Goal: Information Seeking & Learning: Learn about a topic

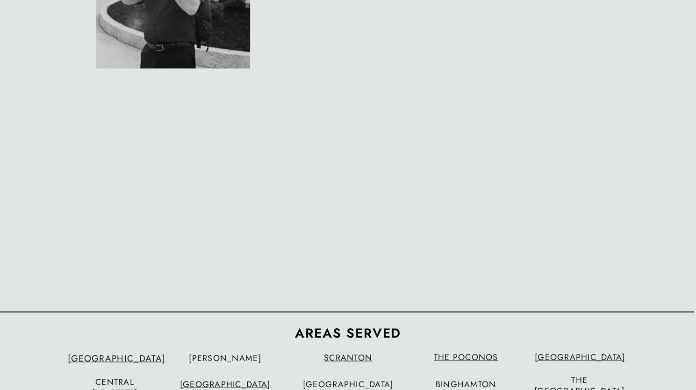
scroll to position [2971, 0]
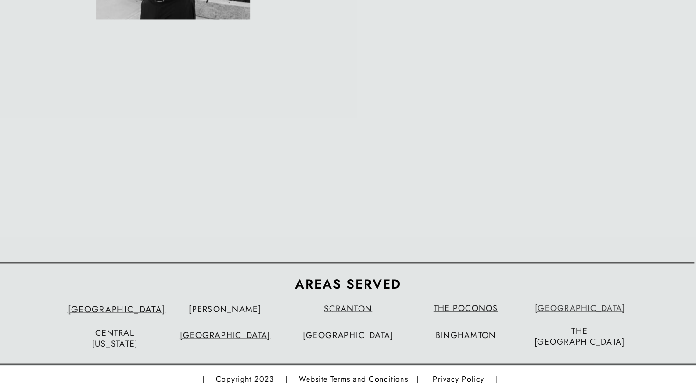
click at [588, 306] on link "[GEOGRAPHIC_DATA]" at bounding box center [580, 308] width 90 height 12
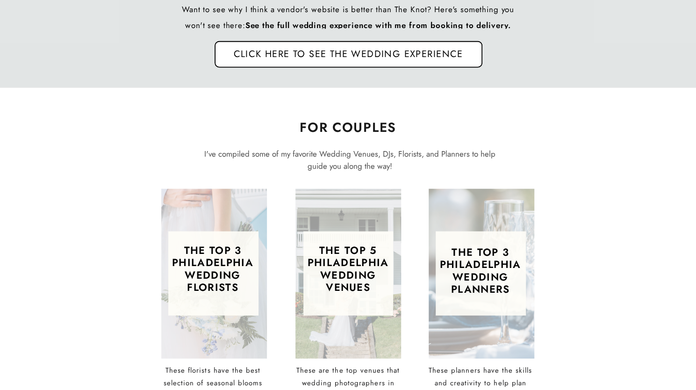
scroll to position [1266, 0]
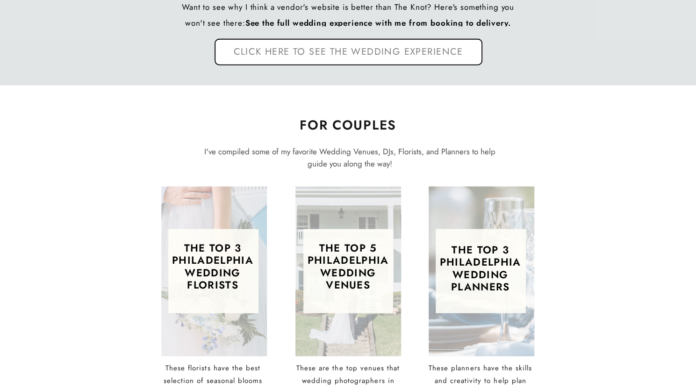
click at [348, 52] on nav "Click here to see the wedding experience" at bounding box center [348, 52] width 277 height 13
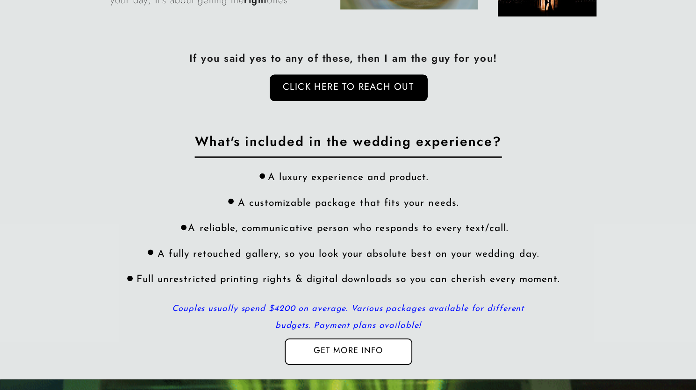
scroll to position [2747, 0]
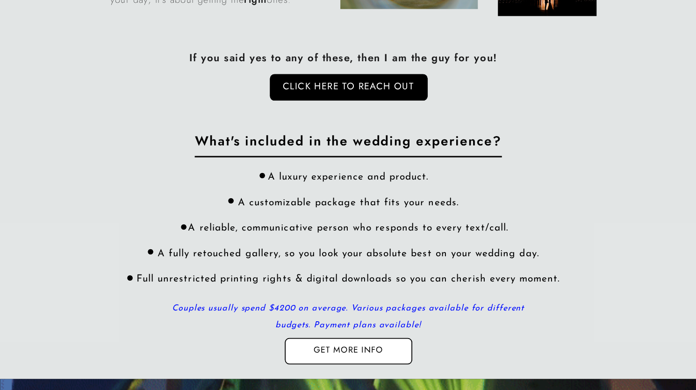
click at [359, 347] on nav "Get more info" at bounding box center [348, 351] width 91 height 13
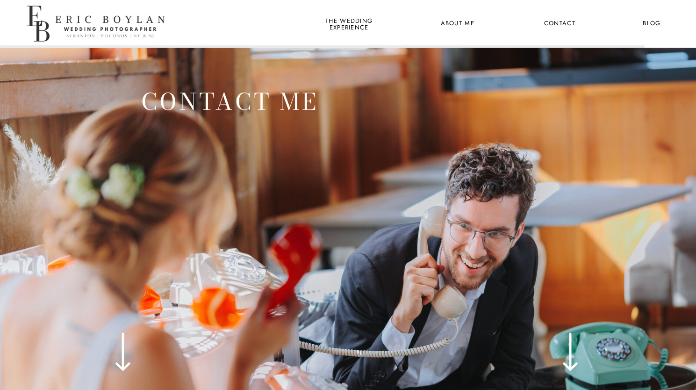
click at [349, 23] on nav "the wedding experience" at bounding box center [349, 24] width 51 height 12
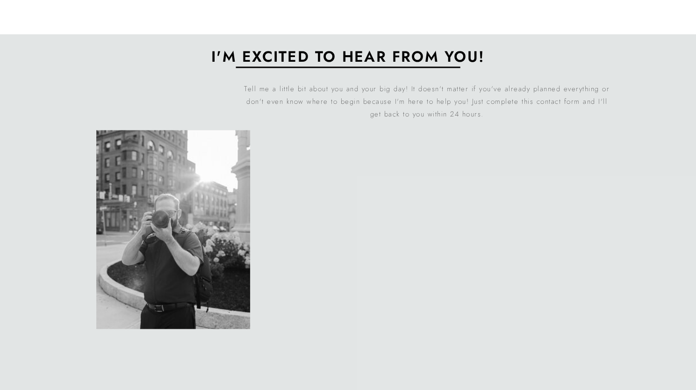
scroll to position [5256, 0]
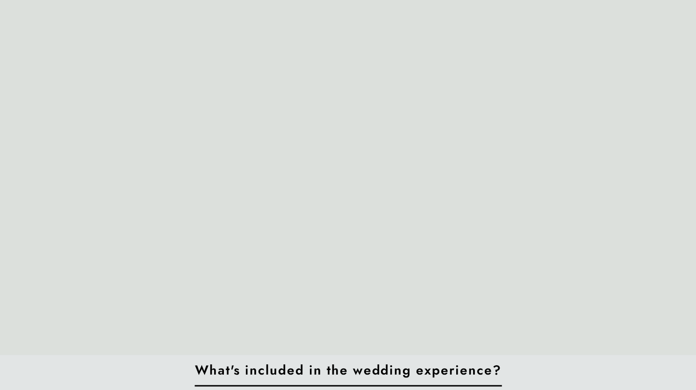
scroll to position [2912, 0]
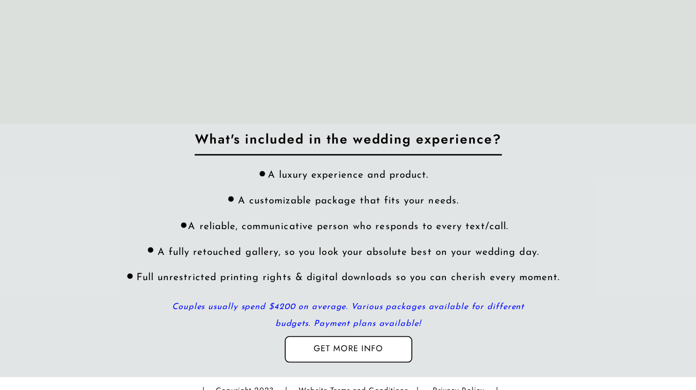
click at [131, 223] on div "A luxury experience and product. A customizable package that fits your needs. A…" at bounding box center [348, 243] width 447 height 148
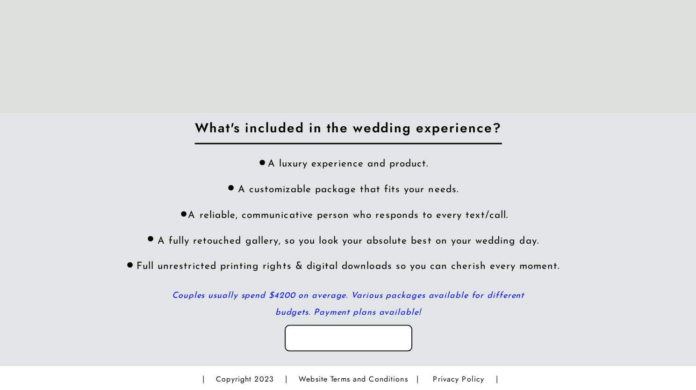
click at [352, 337] on nav "Get more info" at bounding box center [348, 338] width 91 height 13
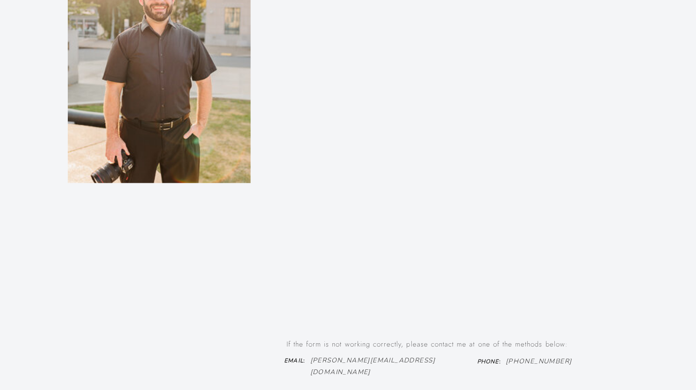
scroll to position [621, 0]
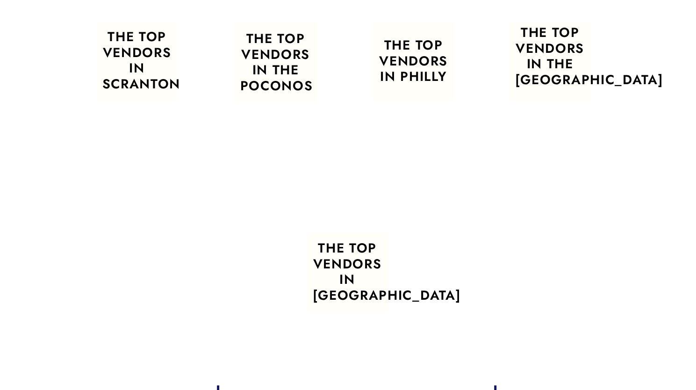
scroll to position [545, 0]
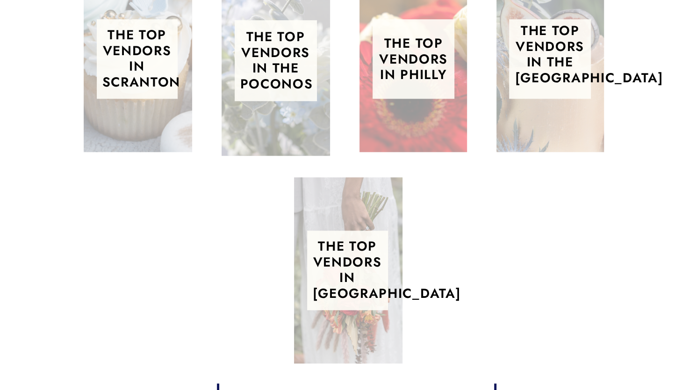
click at [421, 57] on h3 "The top Vendors in Philly" at bounding box center [414, 61] width 70 height 51
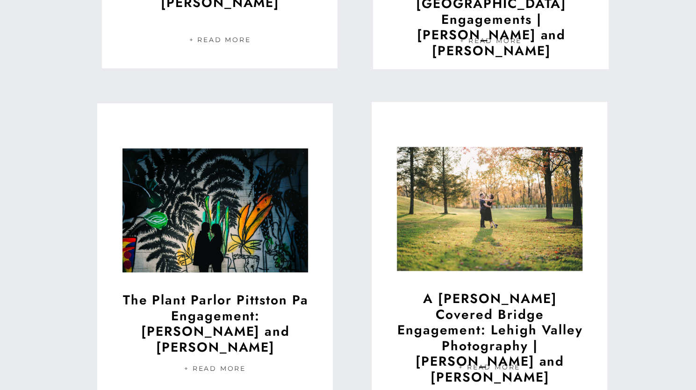
scroll to position [2975, 0]
